Goal: Information Seeking & Learning: Learn about a topic

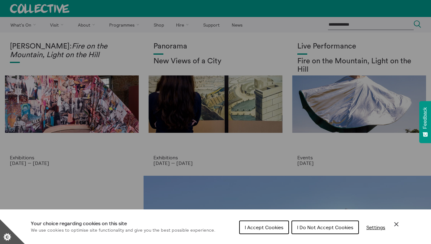
click at [311, 228] on span "I Do Not Accept Cookies" at bounding box center [325, 228] width 56 height 6
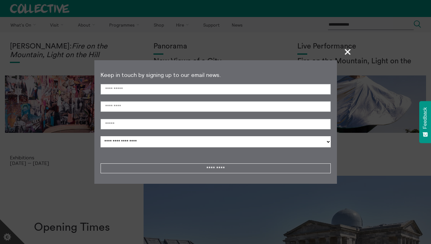
click at [346, 54] on span "+" at bounding box center [348, 52] width 18 height 18
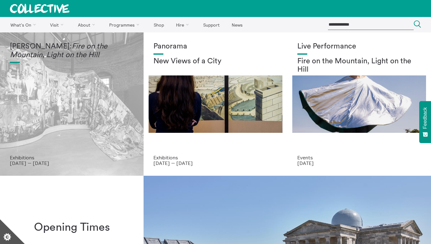
click at [87, 49] on em "Fire on the Mountain, Light on the Hill" at bounding box center [58, 51] width 97 height 16
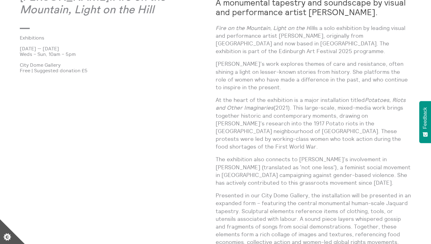
scroll to position [350, 0]
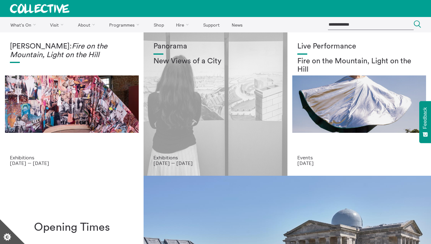
click at [218, 96] on div "Panorama New Views of a City" at bounding box center [215, 98] width 124 height 113
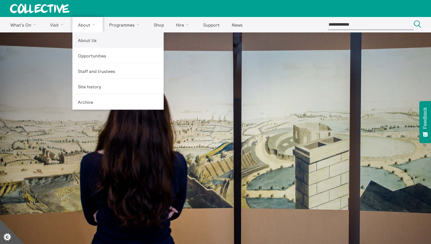
click at [90, 40] on link "About Us" at bounding box center [117, 39] width 91 height 15
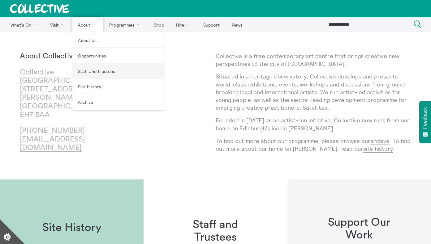
click at [92, 71] on link "Staff and trustees" at bounding box center [117, 70] width 91 height 15
